Goal: Transaction & Acquisition: Book appointment/travel/reservation

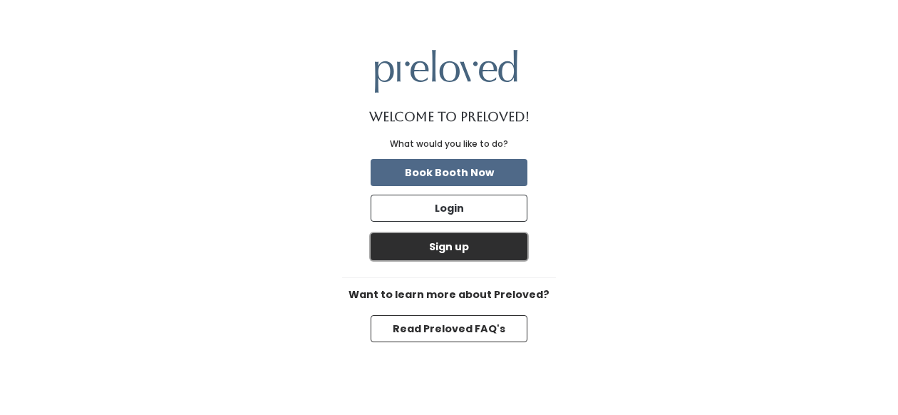
click at [499, 254] on button "Sign up" at bounding box center [448, 246] width 157 height 27
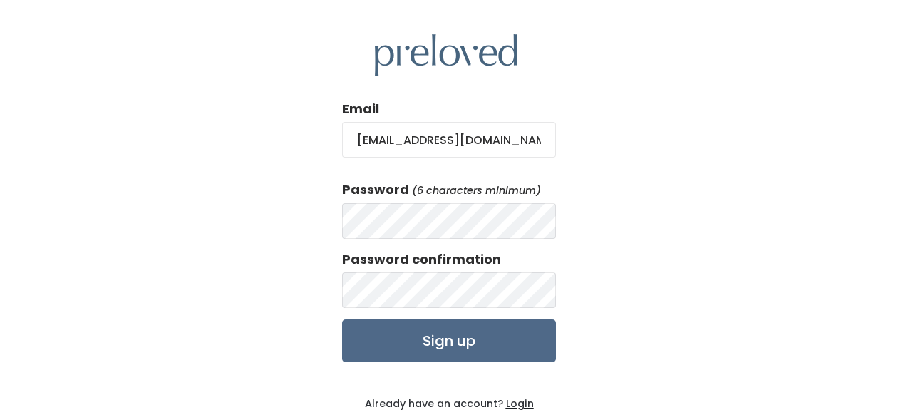
type input "kelsih08@gmail.com"
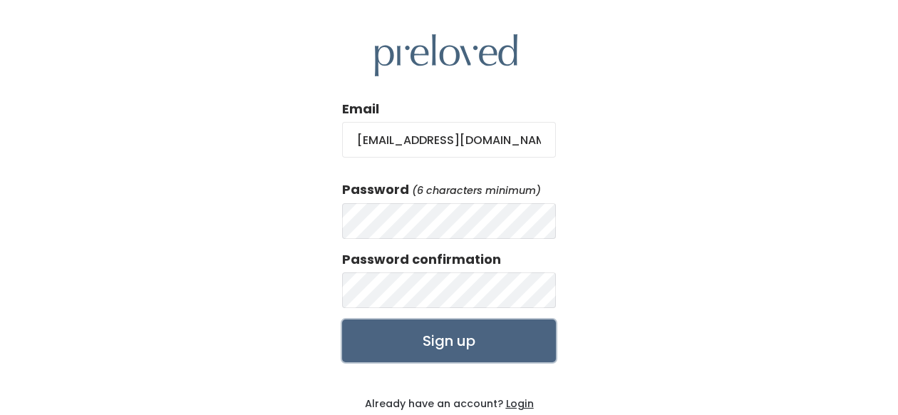
click at [456, 342] on input "Sign up" at bounding box center [449, 340] width 214 height 43
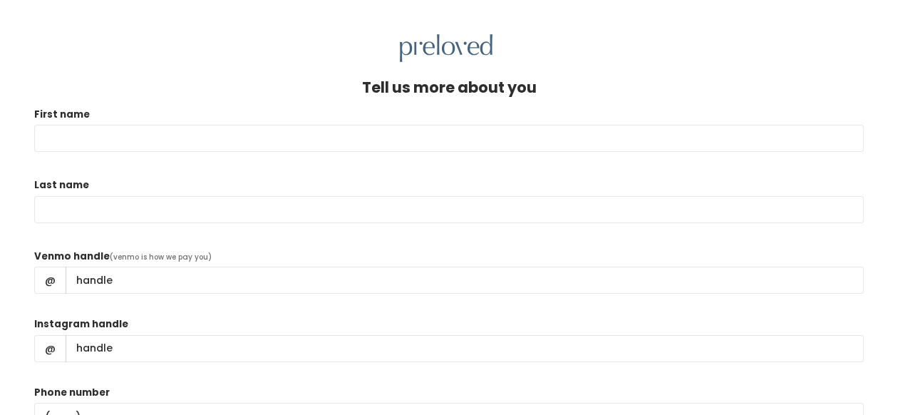
click at [274, 143] on input "First name" at bounding box center [448, 138] width 829 height 27
type input "Kelsi"
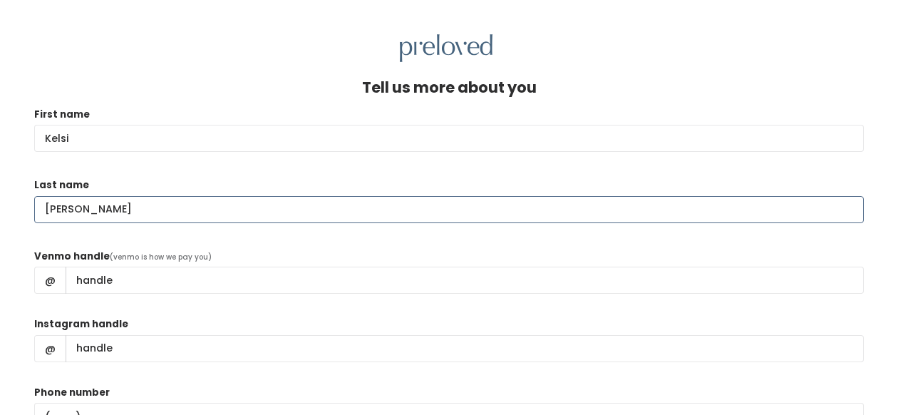
type input "Hillers"
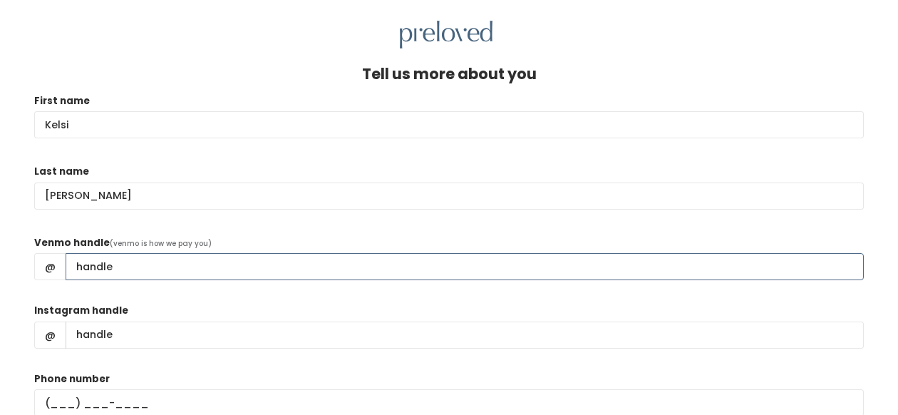
scroll to position [18, 0]
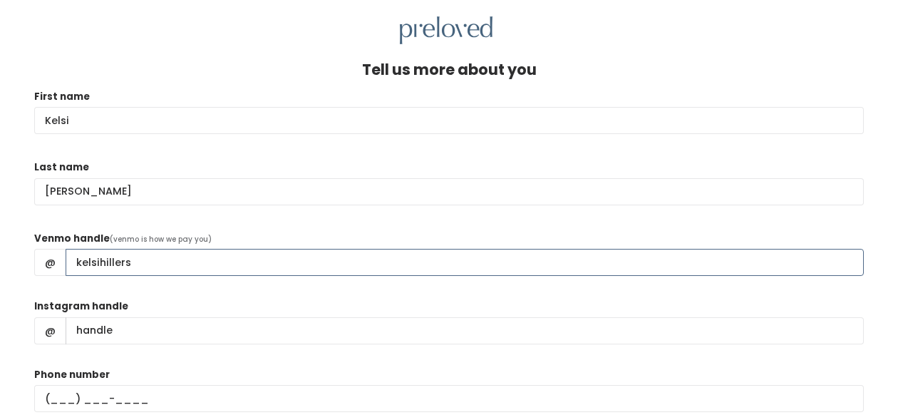
type input "kelsihillers"
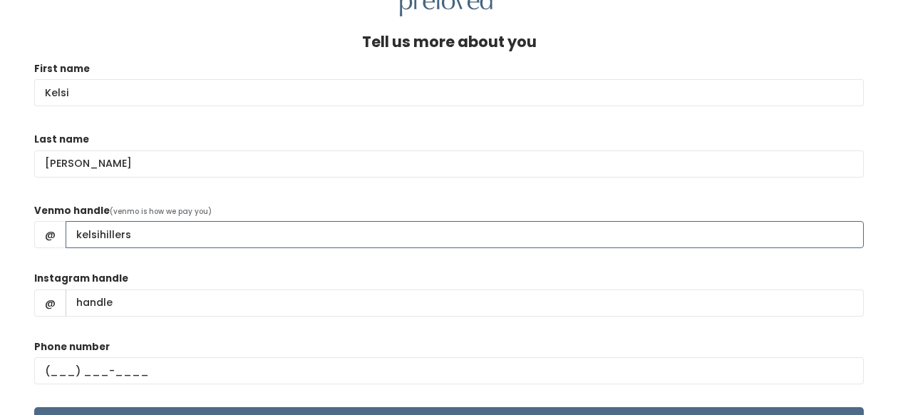
scroll to position [82, 0]
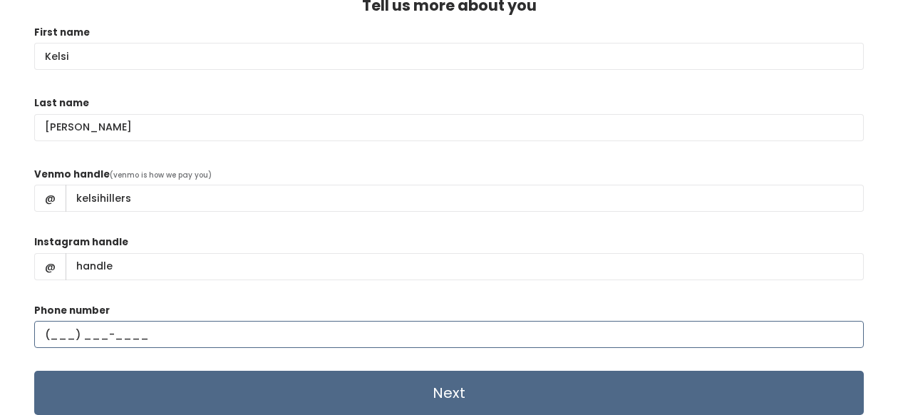
click at [54, 334] on input "text" at bounding box center [448, 334] width 829 height 27
type input "(832) 338-3077"
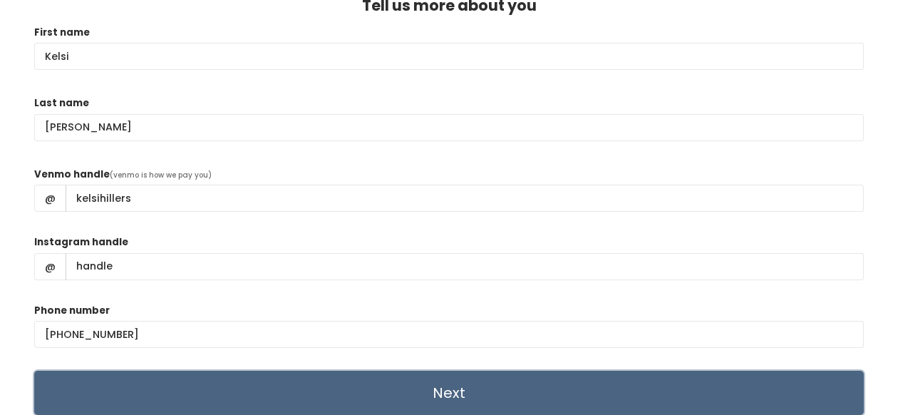
click at [299, 395] on input "Next" at bounding box center [448, 392] width 829 height 44
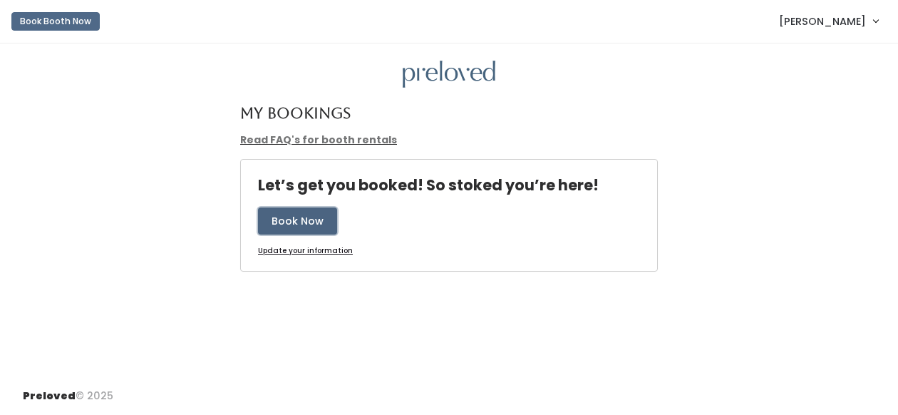
click at [311, 224] on button "Book Now" at bounding box center [297, 220] width 79 height 27
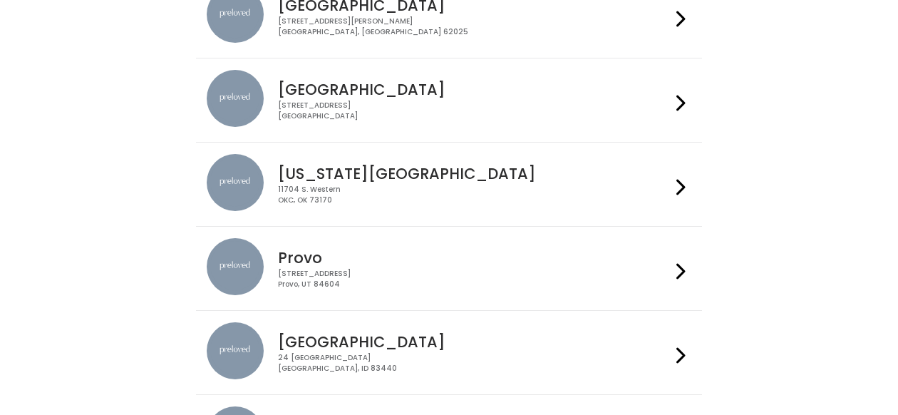
scroll to position [246, 0]
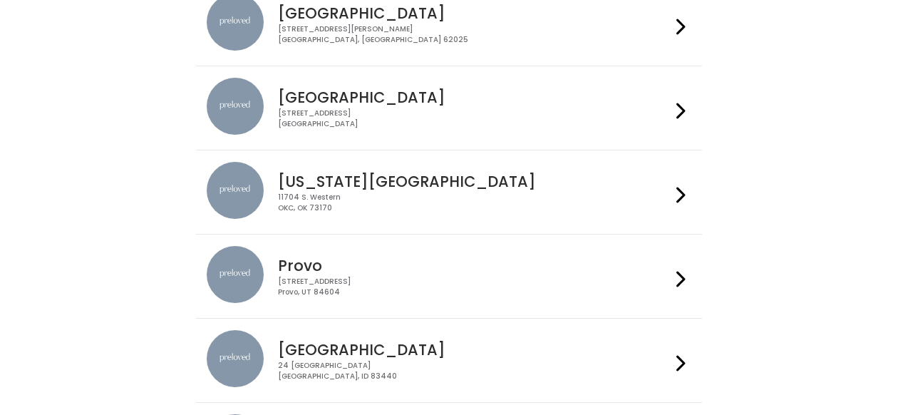
click at [665, 92] on h4 "[GEOGRAPHIC_DATA]" at bounding box center [474, 97] width 392 height 16
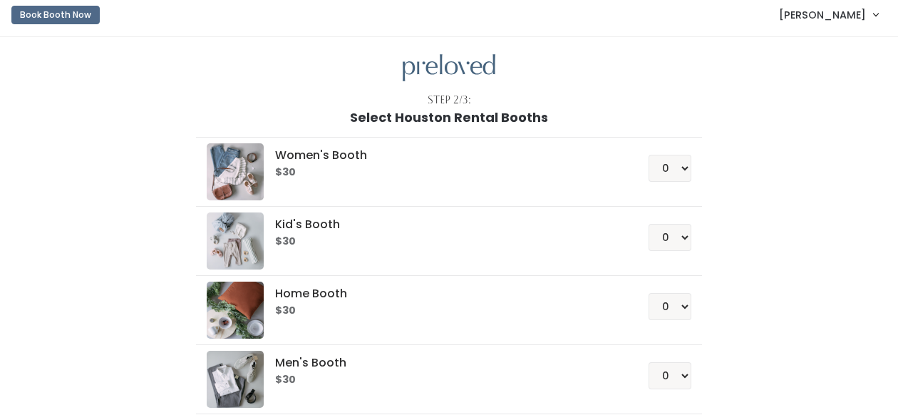
scroll to position [3, 0]
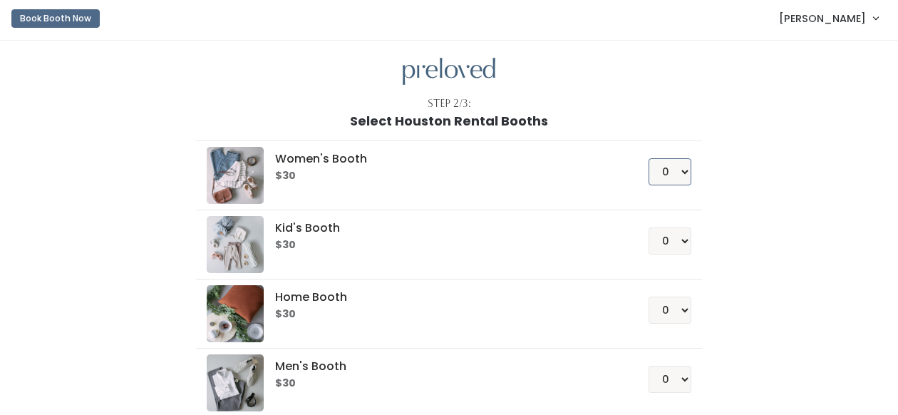
click at [681, 172] on select "0 1 2 3 4" at bounding box center [669, 171] width 43 height 27
select select "1"
click at [648, 158] on select "0 1 2 3 4" at bounding box center [669, 171] width 43 height 27
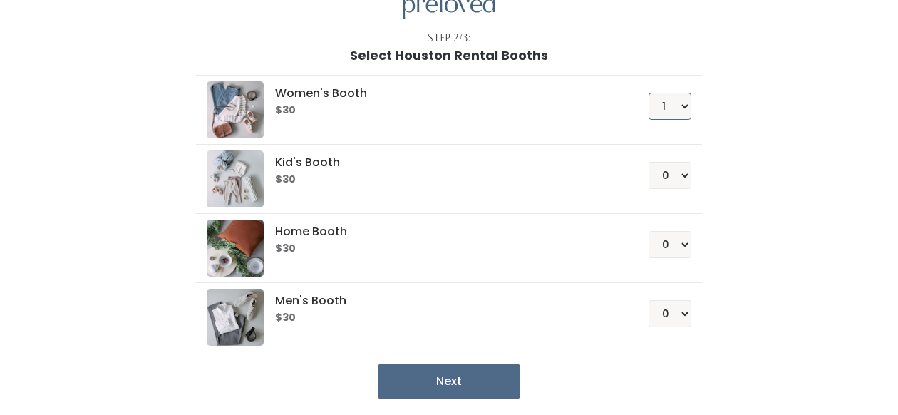
scroll to position [125, 0]
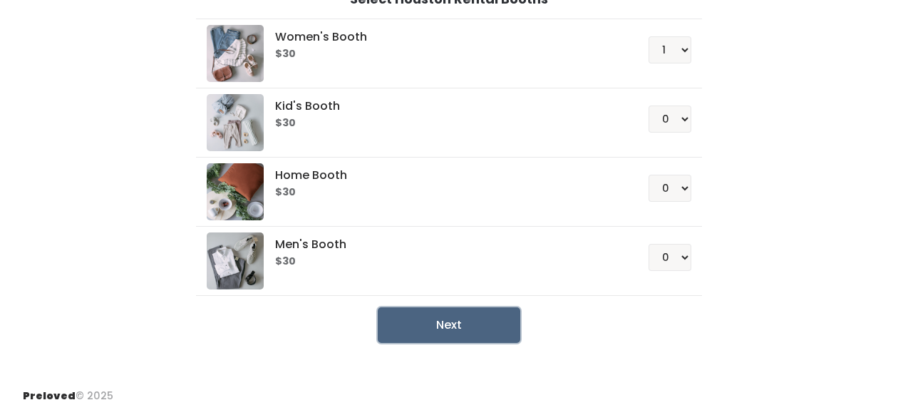
click at [437, 336] on button "Next" at bounding box center [449, 325] width 142 height 36
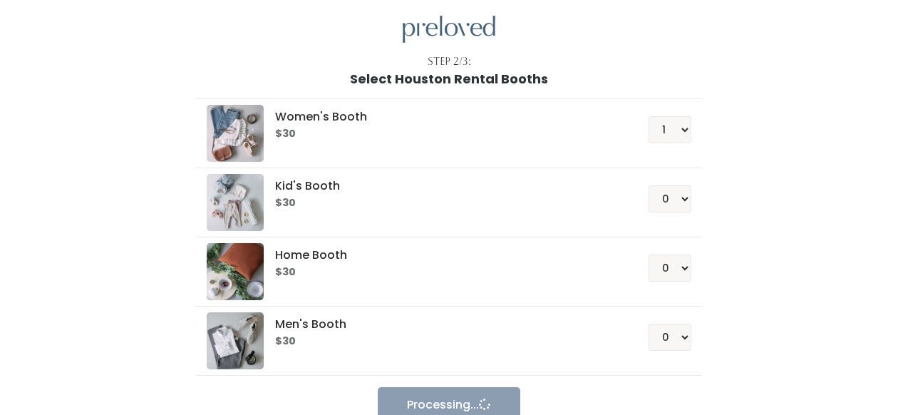
scroll to position [0, 0]
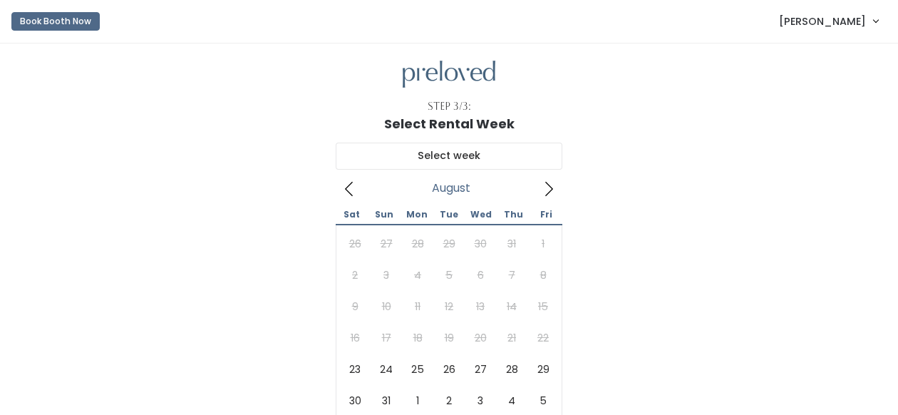
click at [839, 22] on span "[PERSON_NAME]" at bounding box center [822, 22] width 87 height 16
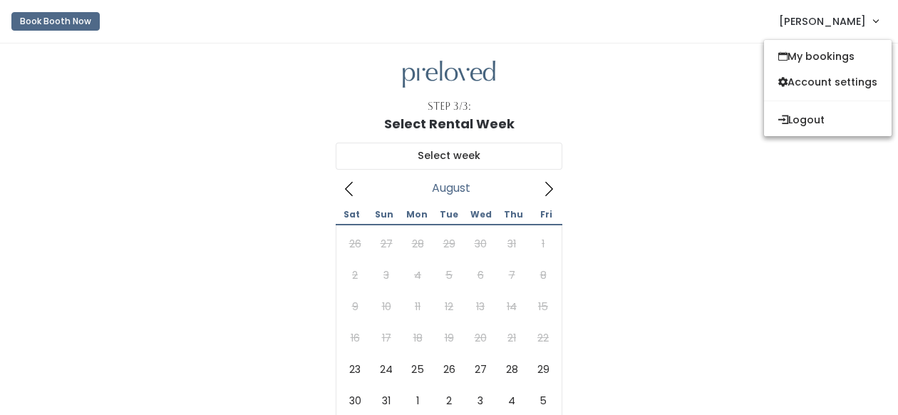
click at [839, 22] on span "[PERSON_NAME]" at bounding box center [822, 22] width 87 height 16
